Goal: Information Seeking & Learning: Find specific fact

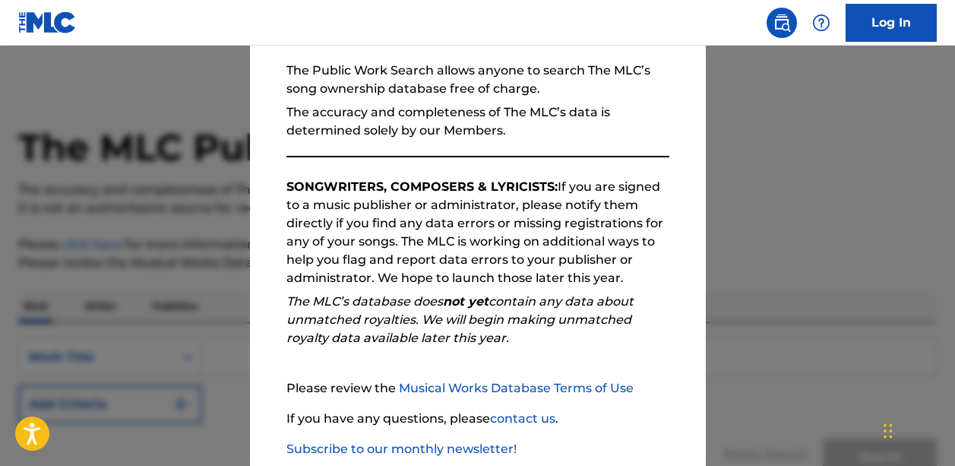
scroll to position [229, 0]
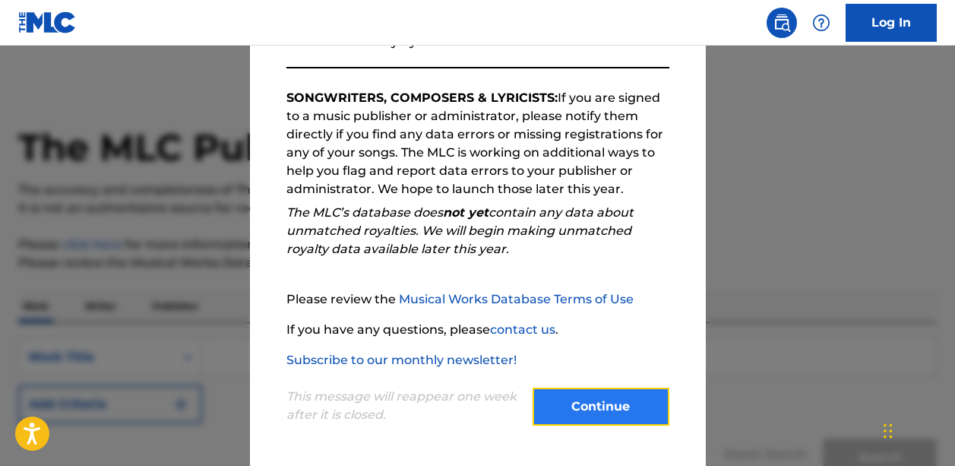
click at [614, 407] on button "Continue" at bounding box center [601, 407] width 137 height 38
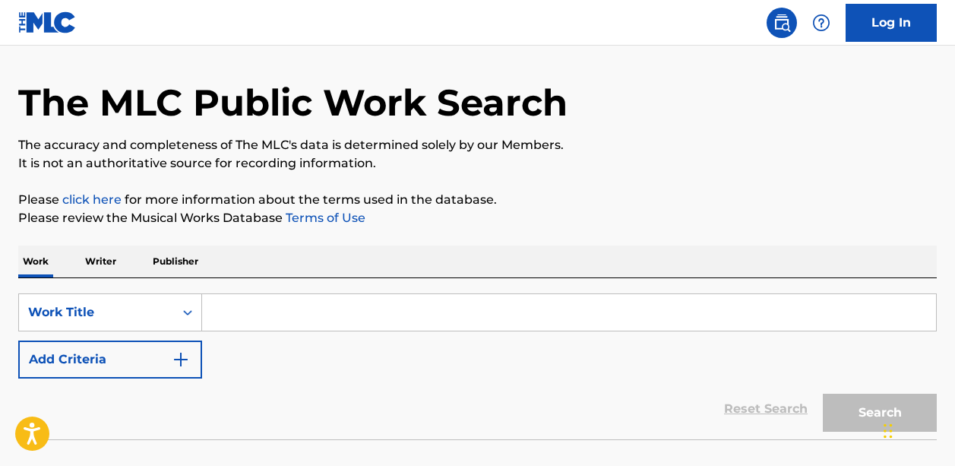
scroll to position [57, 0]
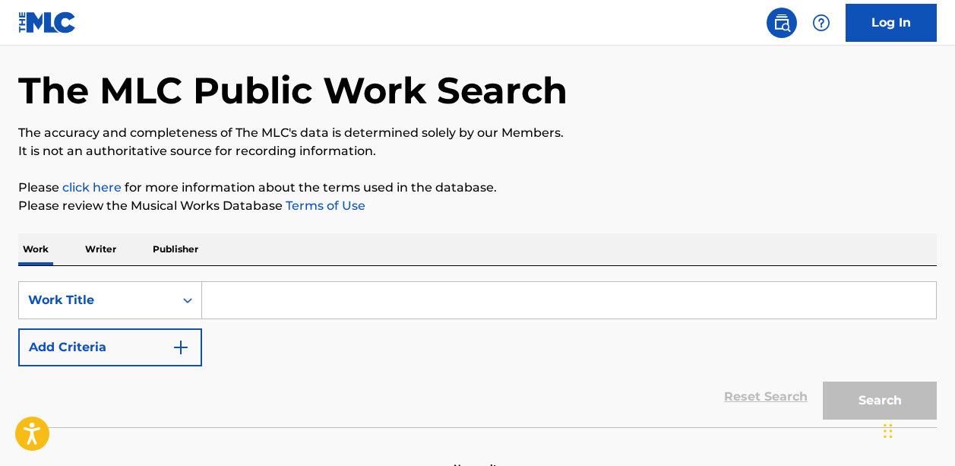
click at [279, 297] on input "Search Form" at bounding box center [569, 300] width 734 height 36
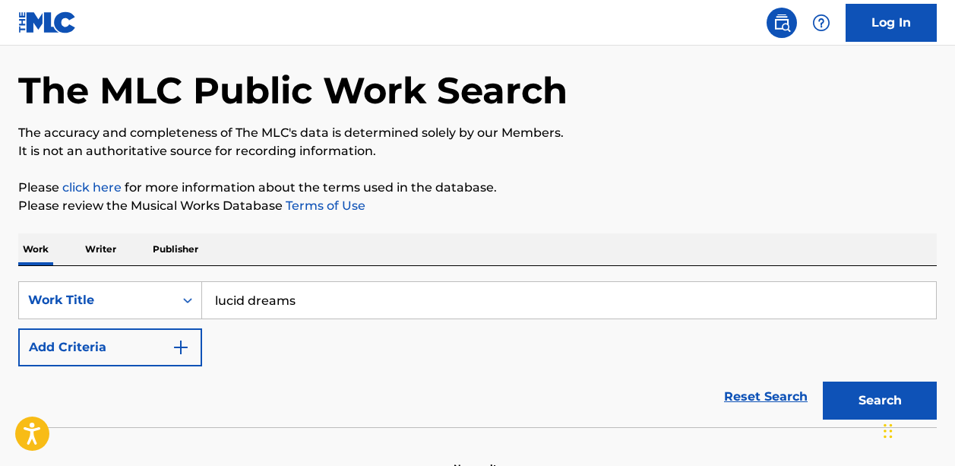
type input "lucid dreams"
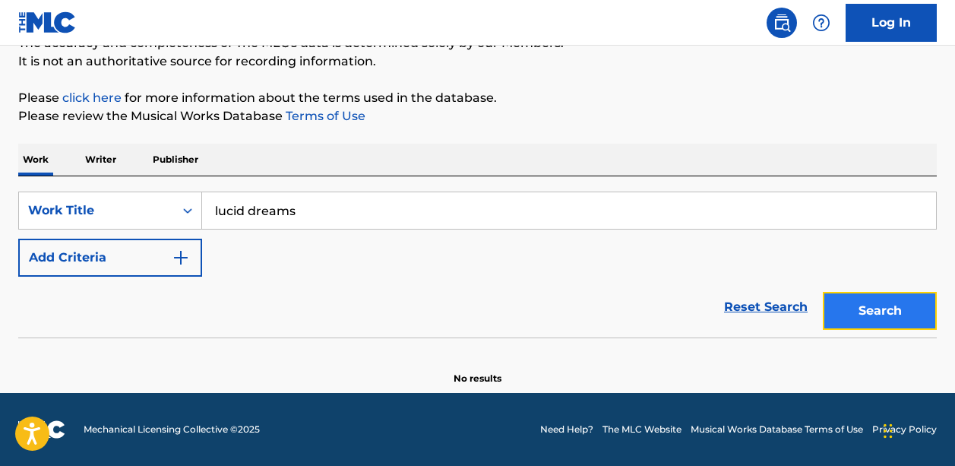
click at [845, 306] on button "Search" at bounding box center [880, 311] width 114 height 38
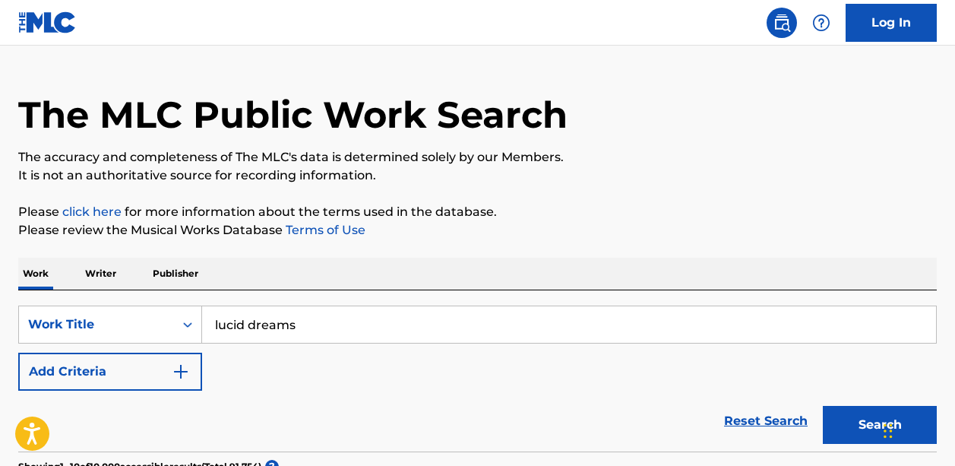
scroll to position [53, 0]
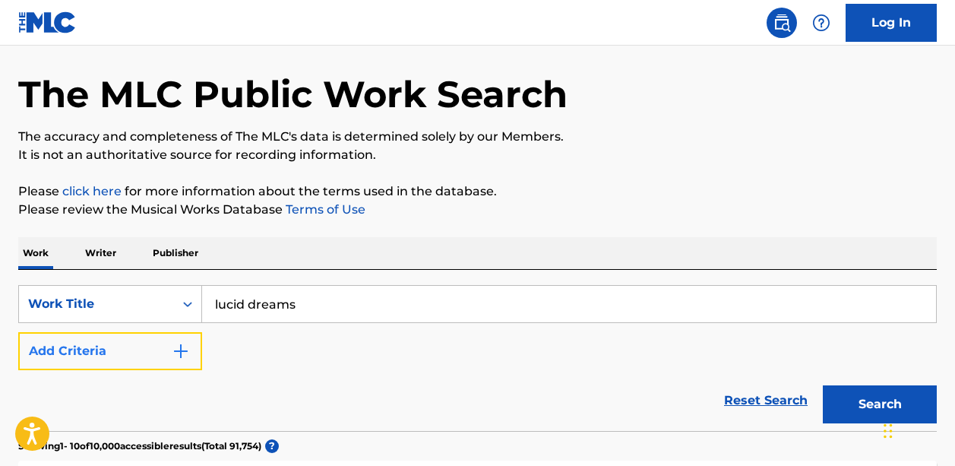
click at [139, 358] on button "Add Criteria" at bounding box center [110, 351] width 184 height 38
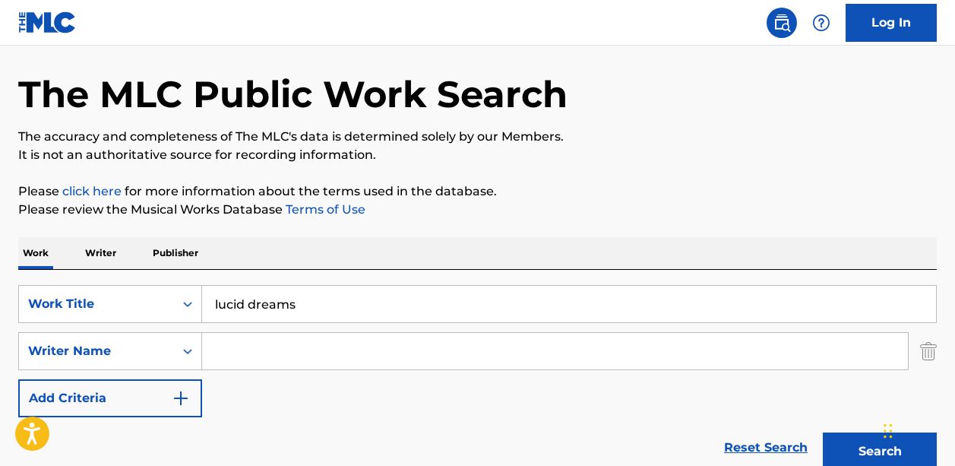
click at [251, 360] on input "Search Form" at bounding box center [555, 351] width 706 height 36
type input "mira"
click at [823, 432] on button "Search" at bounding box center [880, 451] width 114 height 38
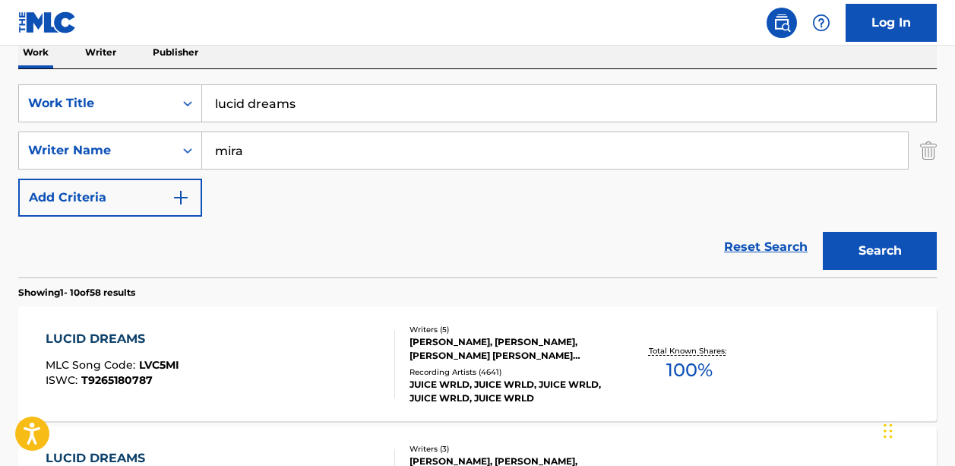
scroll to position [369, 0]
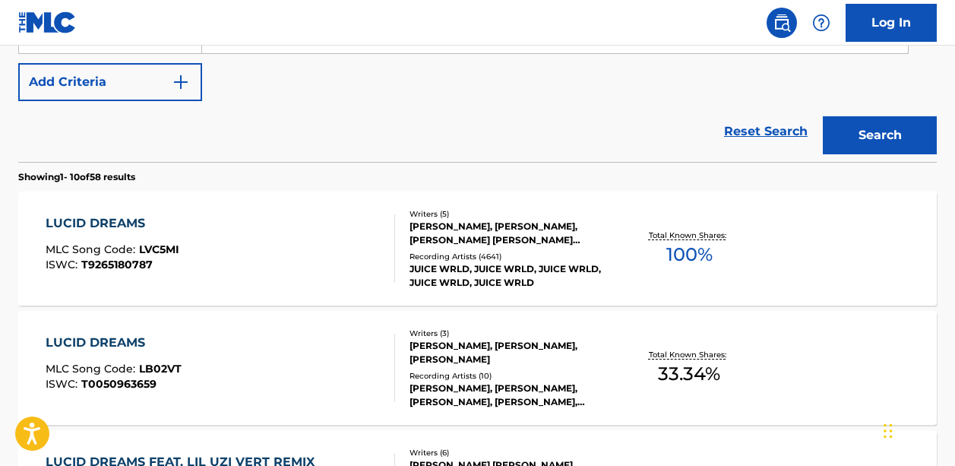
click at [505, 234] on div "[PERSON_NAME], [PERSON_NAME], [PERSON_NAME] [PERSON_NAME] [PERSON_NAME] [PERSON…" at bounding box center [512, 233] width 204 height 27
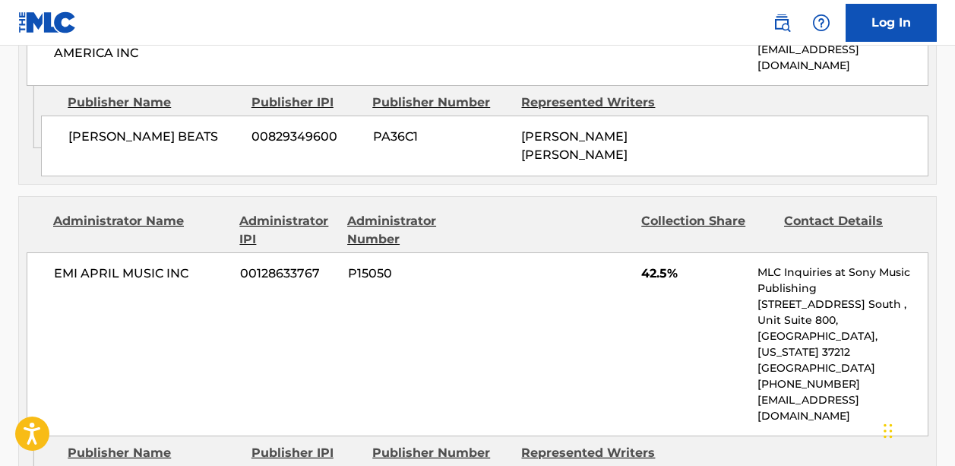
scroll to position [1853, 0]
